Goal: Task Accomplishment & Management: Manage account settings

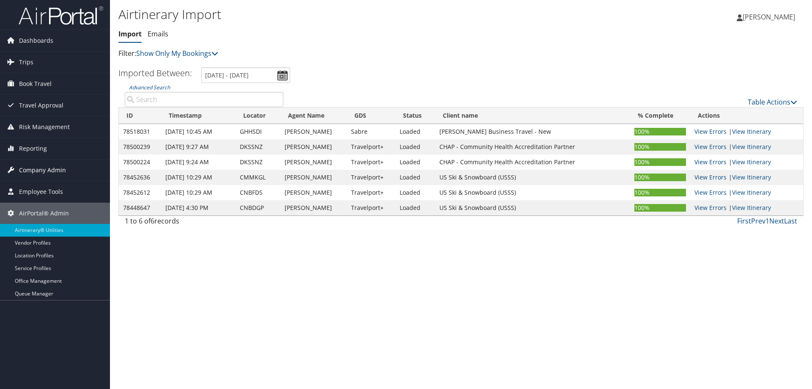
click at [48, 171] on span "Company Admin" at bounding box center [42, 170] width 47 height 21
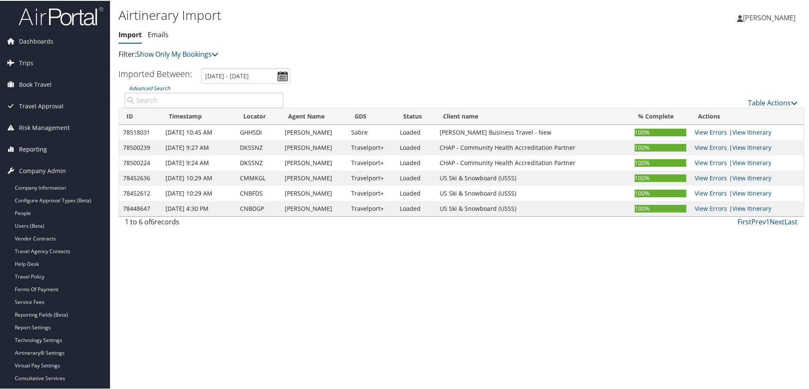
click at [46, 148] on link "Reporting" at bounding box center [55, 148] width 110 height 21
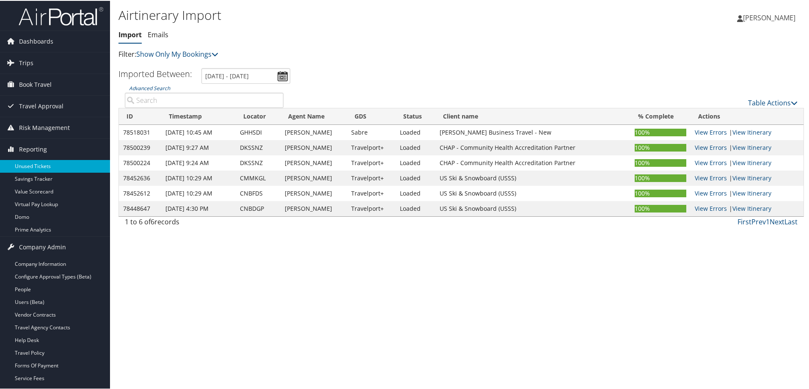
click at [45, 164] on link "Unused Tickets" at bounding box center [55, 165] width 110 height 13
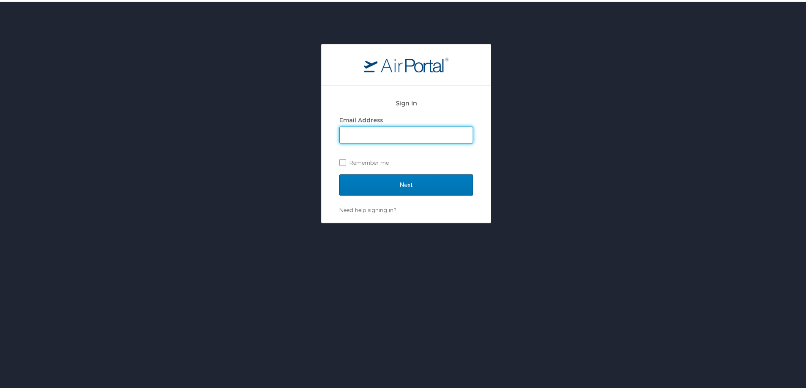
type input "trent.sawyer@cbtravel.com"
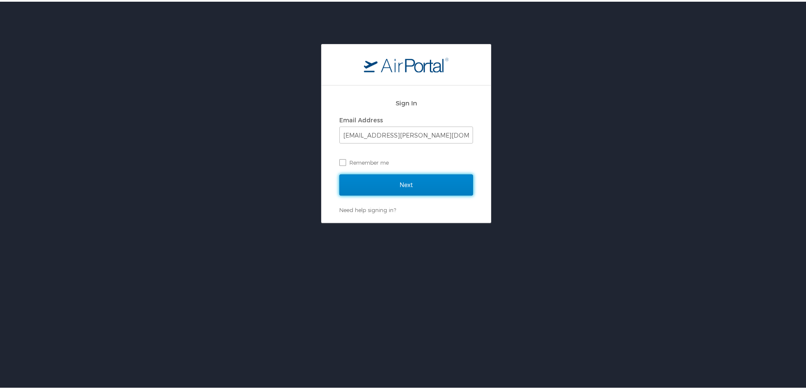
click at [399, 185] on input "Next" at bounding box center [406, 183] width 134 height 21
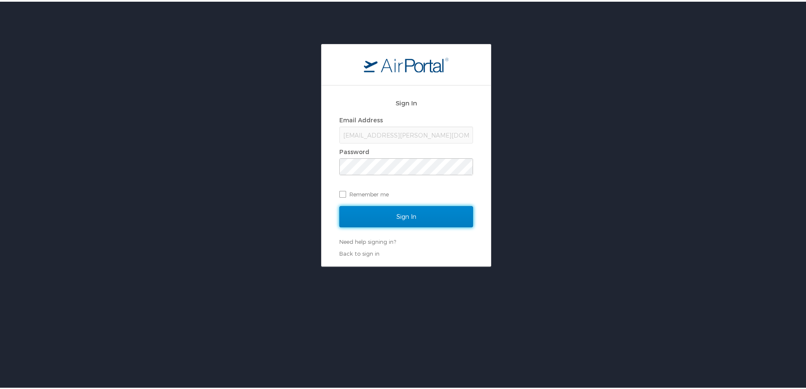
click at [400, 214] on input "Sign In" at bounding box center [406, 214] width 134 height 21
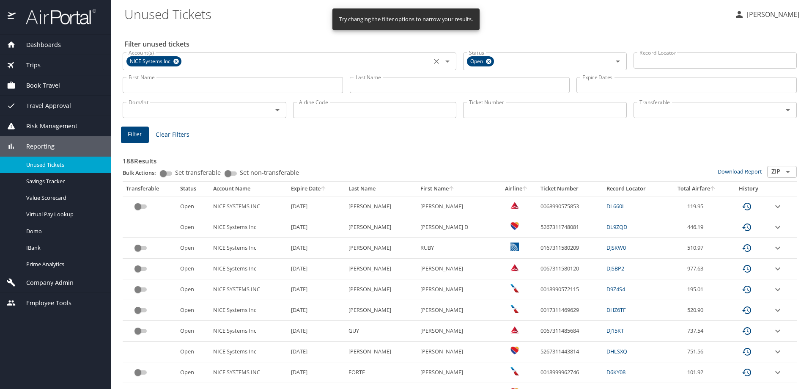
click at [175, 61] on icon at bounding box center [176, 62] width 6 height 6
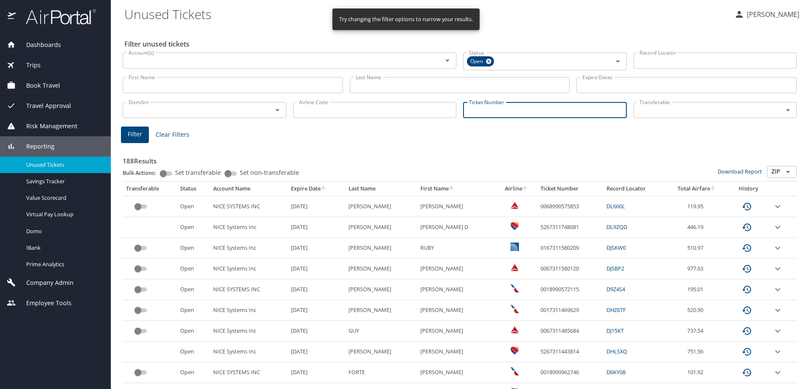
paste input "0067310905000/"
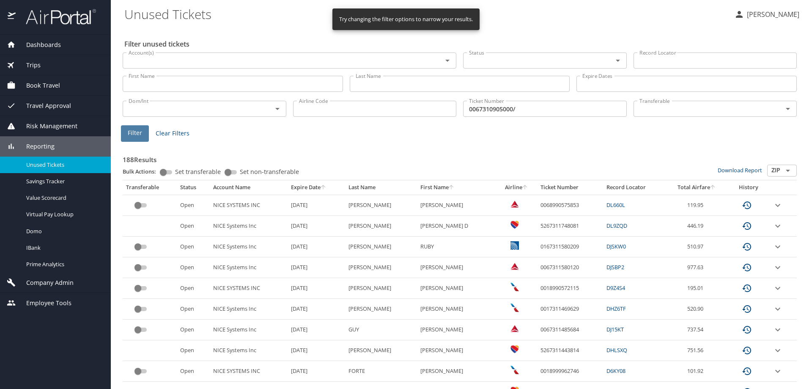
click at [140, 135] on span "Filter" at bounding box center [135, 133] width 14 height 11
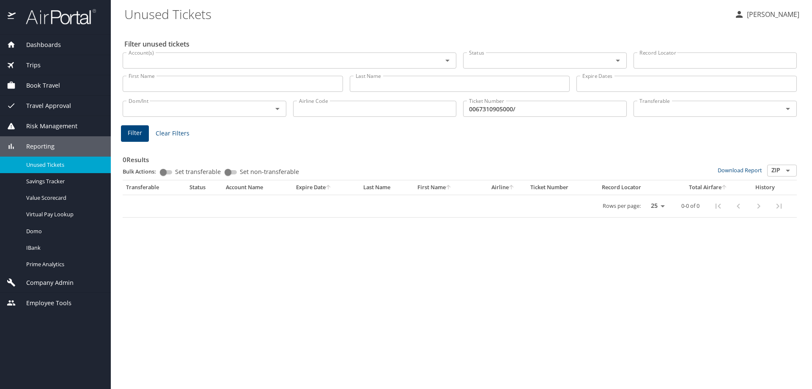
click at [540, 110] on input "0067310905000/" at bounding box center [545, 109] width 164 height 16
type input "0067310905000"
click at [134, 132] on span "Filter" at bounding box center [135, 133] width 14 height 11
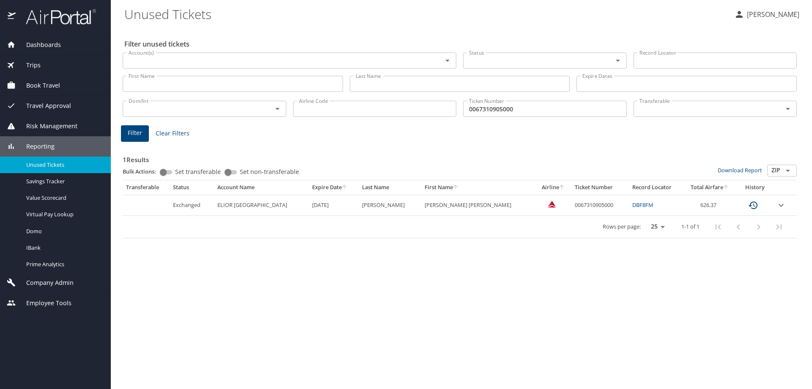
drag, startPoint x: 78, startPoint y: 344, endPoint x: 77, endPoint y: 338, distance: 5.9
click at [78, 344] on div "Dashboards AirPortal 360™ Manager AirPortal 360™ Agent My Travel Dashboard Trip…" at bounding box center [55, 212] width 111 height 354
click at [46, 284] on span "Company Admin" at bounding box center [45, 282] width 58 height 9
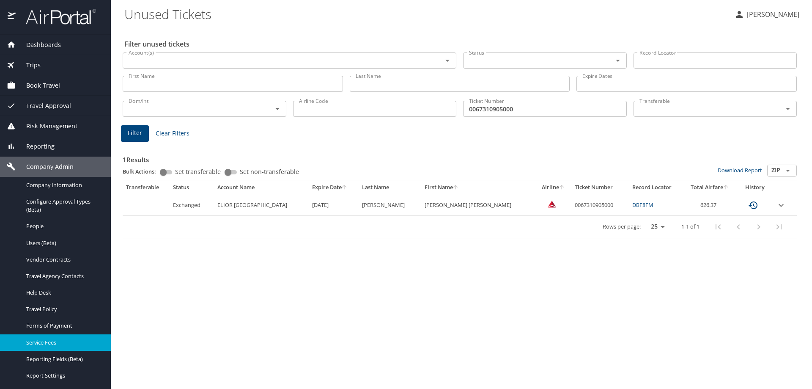
click at [46, 347] on div "Service Fees" at bounding box center [55, 343] width 97 height 10
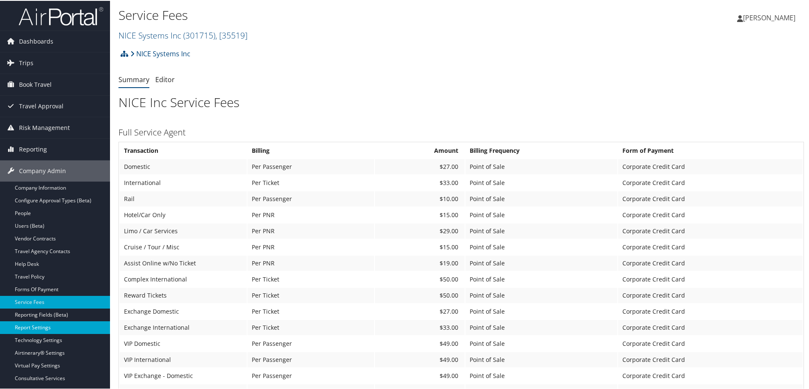
click at [39, 327] on link "Report Settings" at bounding box center [55, 326] width 110 height 13
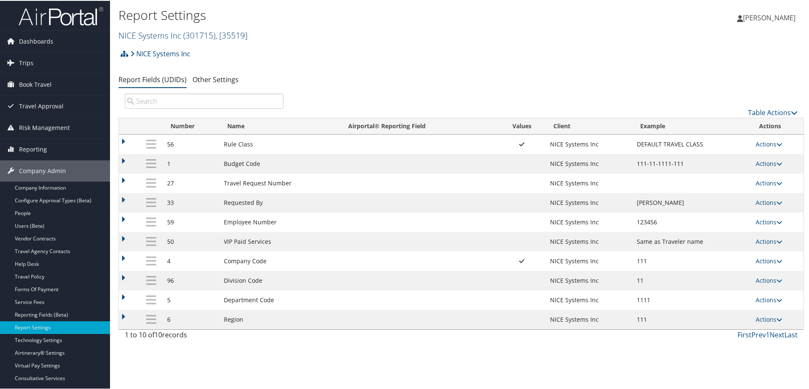
click at [183, 35] on span "( 301715 )" at bounding box center [199, 34] width 32 height 11
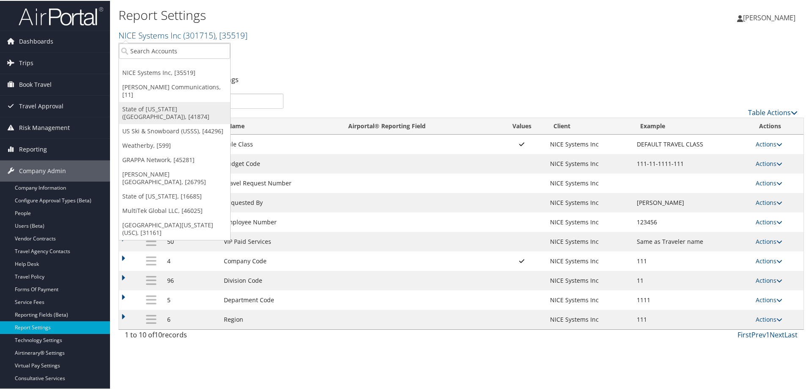
click at [157, 101] on link "State of Louisiana (SOLA), [41874]" at bounding box center [174, 112] width 111 height 22
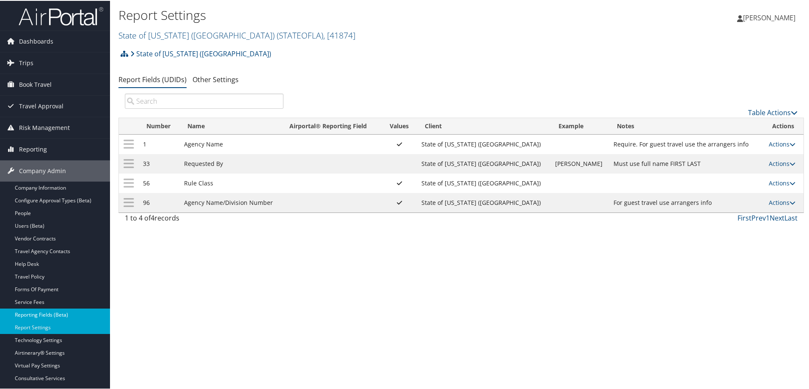
click at [62, 314] on link "Reporting Fields (Beta)" at bounding box center [55, 314] width 110 height 13
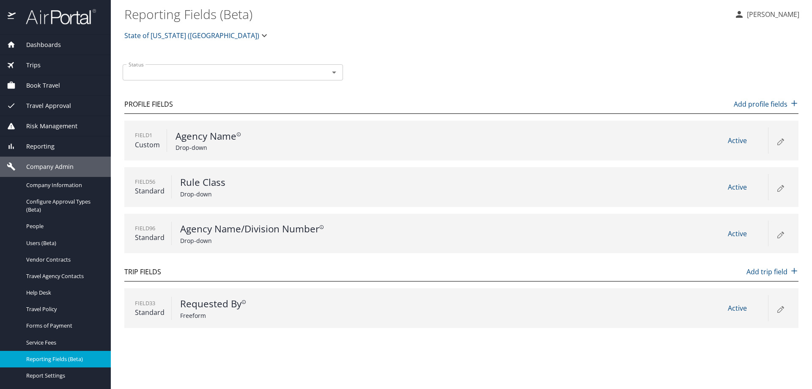
drag, startPoint x: 181, startPoint y: 358, endPoint x: 178, endPoint y: 317, distance: 41.2
click at [181, 358] on main "Reporting Fields (Beta) [PERSON_NAME] State of [US_STATE] ([GEOGRAPHIC_DATA]) S…" at bounding box center [462, 194] width 702 height 389
